Goal: Transaction & Acquisition: Purchase product/service

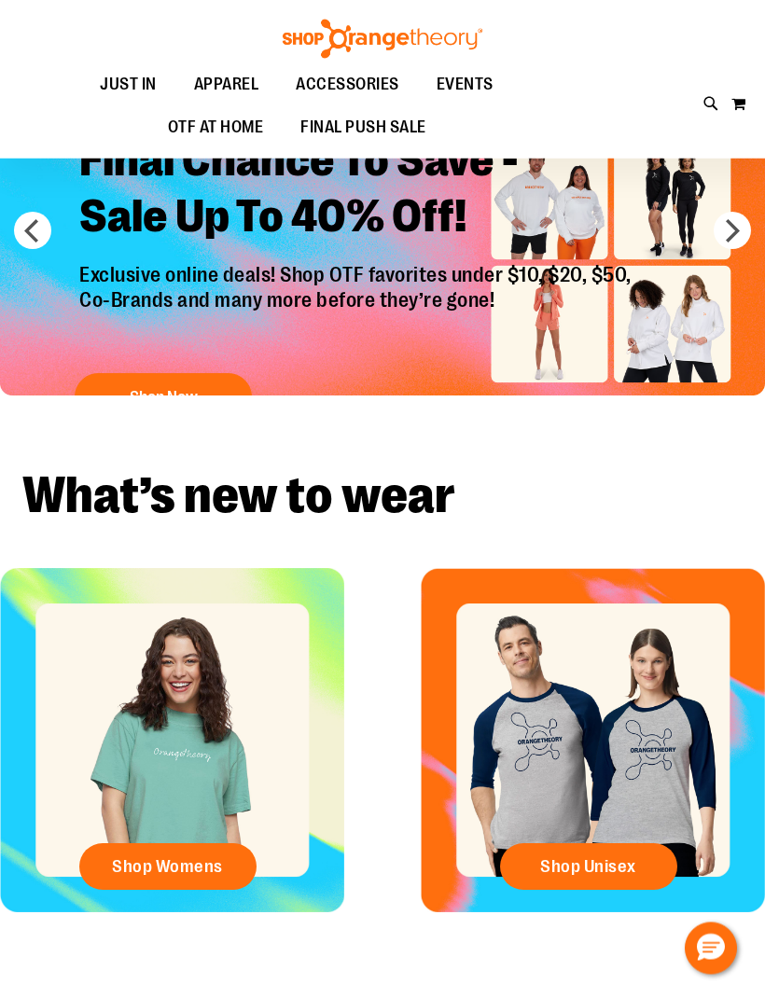
scroll to position [66, 0]
click at [112, 864] on link "Shop Womens" at bounding box center [167, 866] width 177 height 47
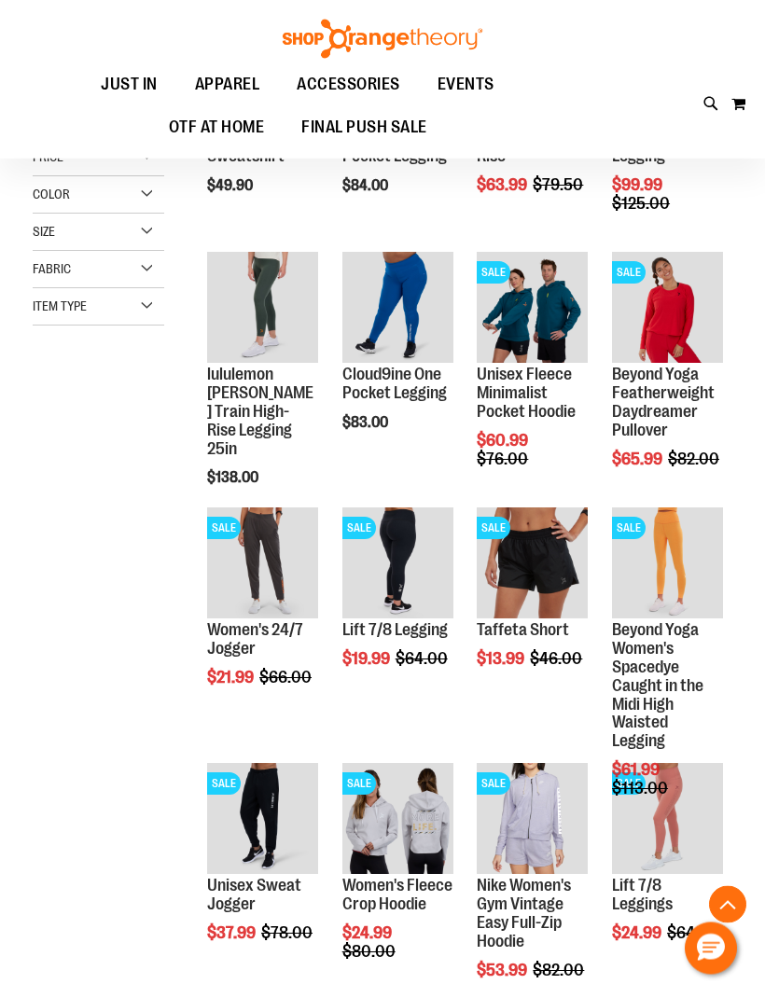
scroll to position [373, 0]
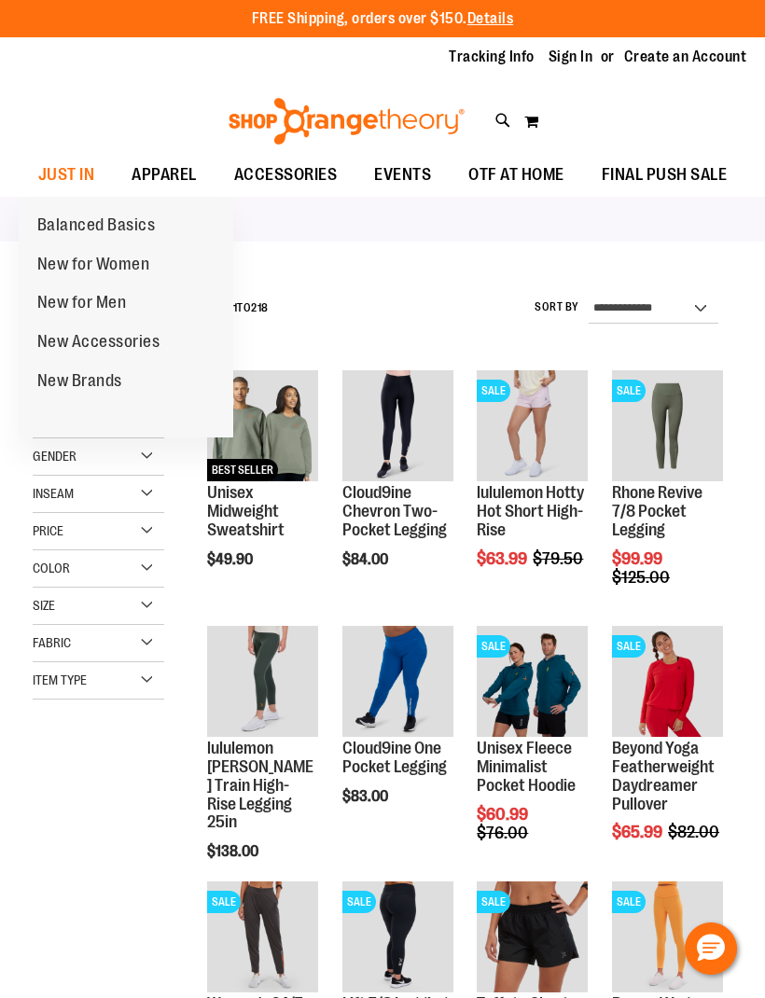
click at [59, 263] on span "New for Women" at bounding box center [93, 266] width 113 height 23
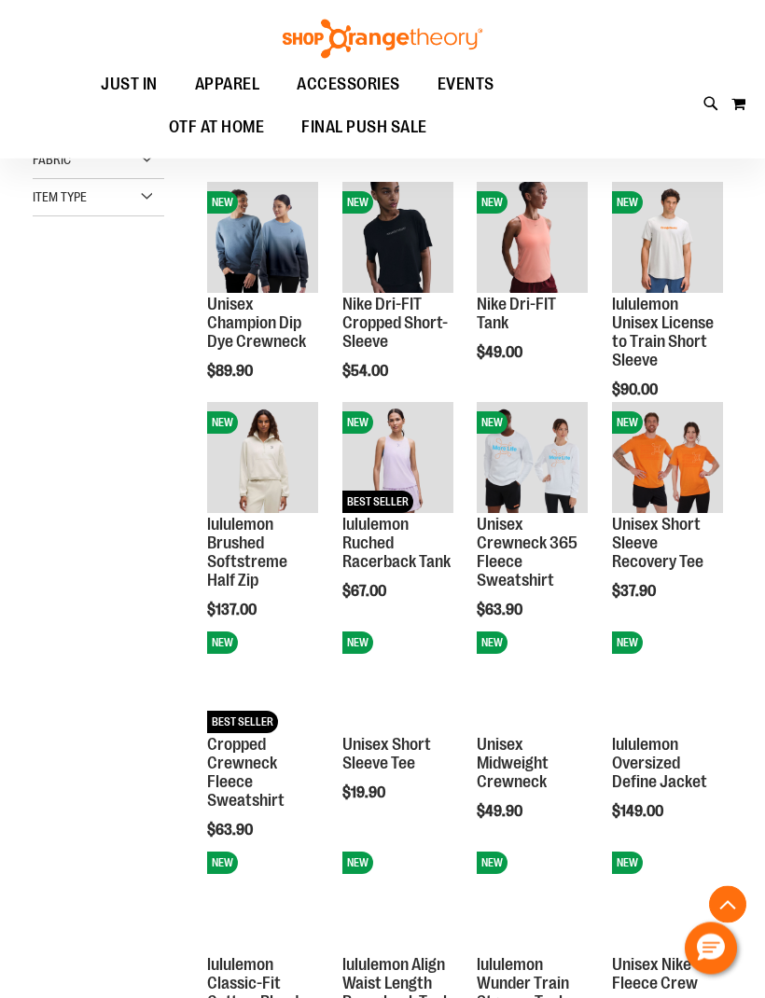
scroll to position [408, 0]
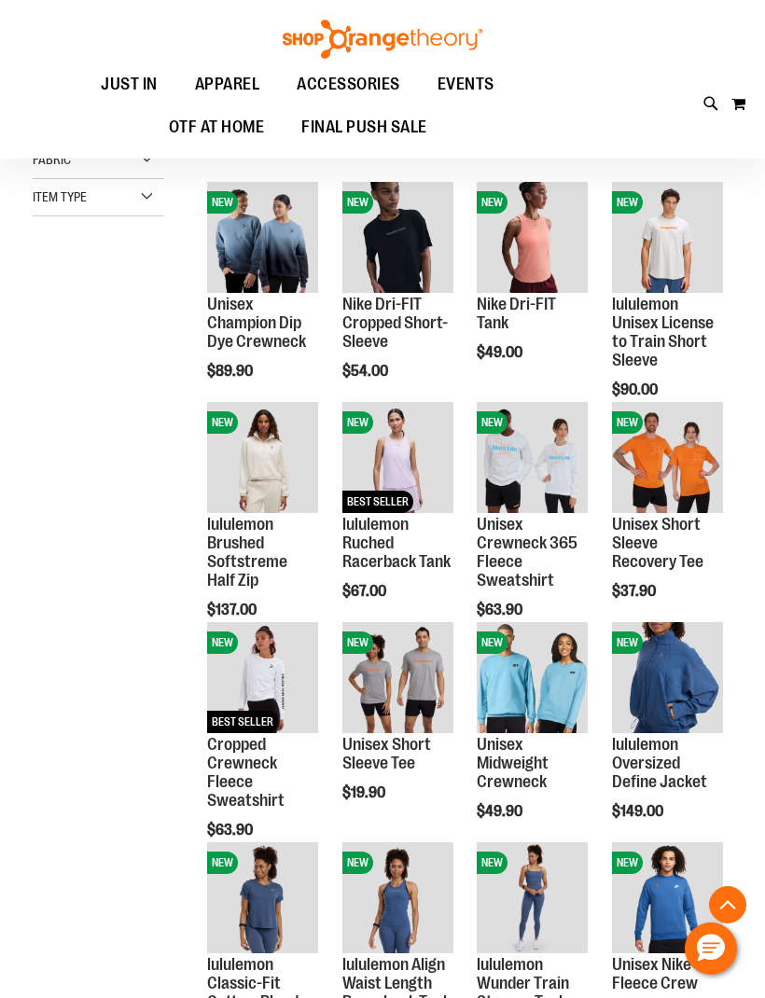
click at [234, 762] on link "Cropped Crewneck Fleece Sweatshirt" at bounding box center [245, 772] width 77 height 74
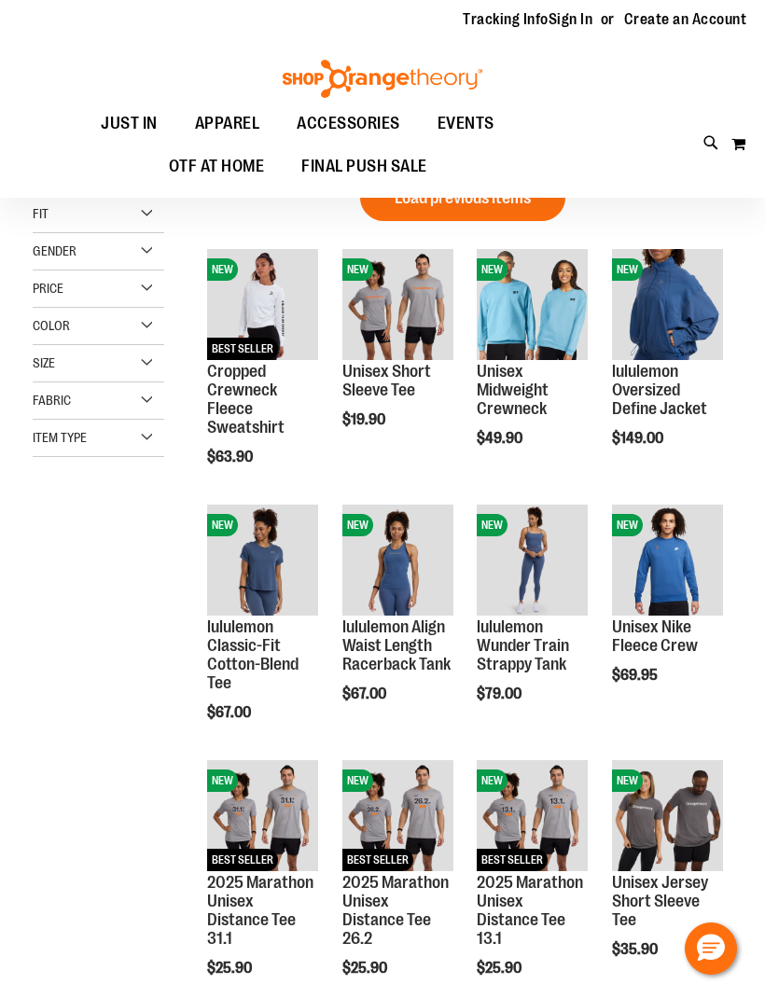
scroll to position [46, 0]
